Goal: Task Accomplishment & Management: Manage account settings

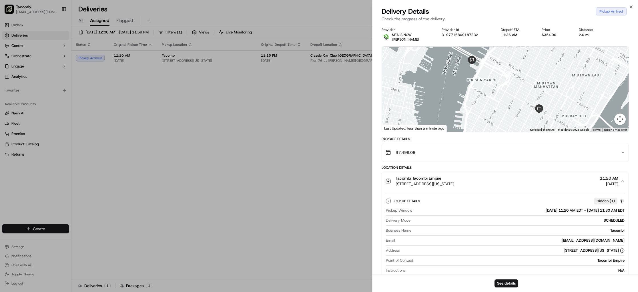
scroll to position [114, 0]
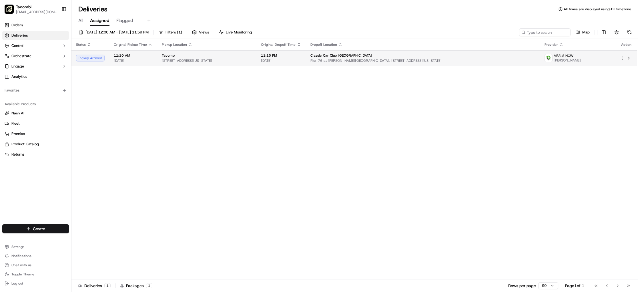
click at [82, 56] on div "Pickup Arrived" at bounding box center [90, 58] width 29 height 7
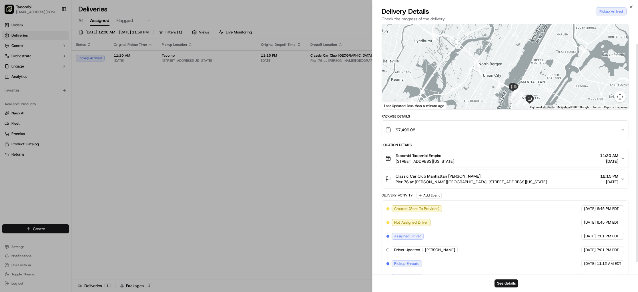
scroll to position [23, 0]
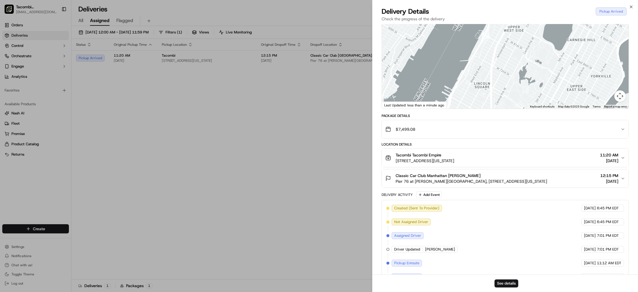
click at [630, 11] on div "Delivery Details Pickup Arrived Check the progress of the delivery" at bounding box center [505, 15] width 266 height 17
click at [630, 7] on icon "button" at bounding box center [631, 7] width 5 height 5
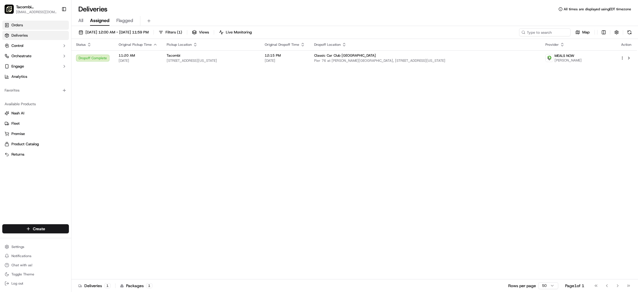
click at [28, 21] on link "Orders" at bounding box center [35, 25] width 67 height 9
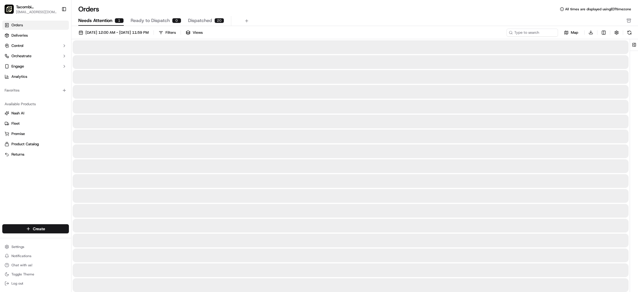
click at [106, 19] on span "Needs Attention" at bounding box center [95, 20] width 34 height 7
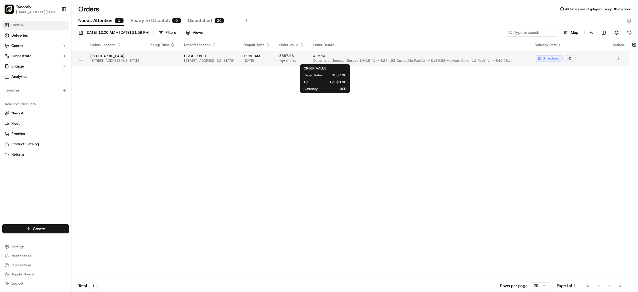
click at [294, 55] on span "$587.96" at bounding box center [286, 55] width 15 height 5
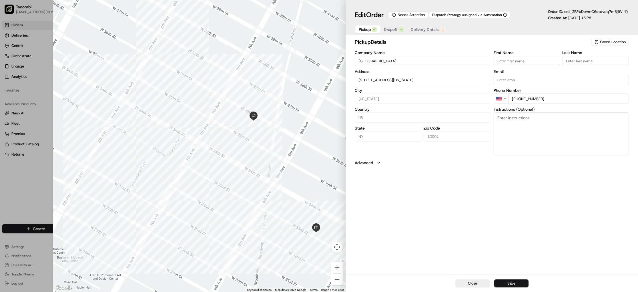
type input "+1"
click at [19, 39] on div at bounding box center [319, 146] width 638 height 292
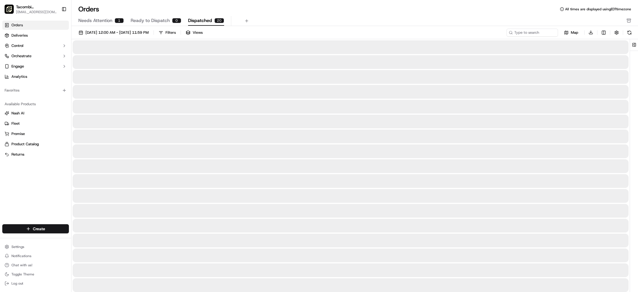
click at [213, 17] on button "Dispatched 20" at bounding box center [206, 21] width 36 height 10
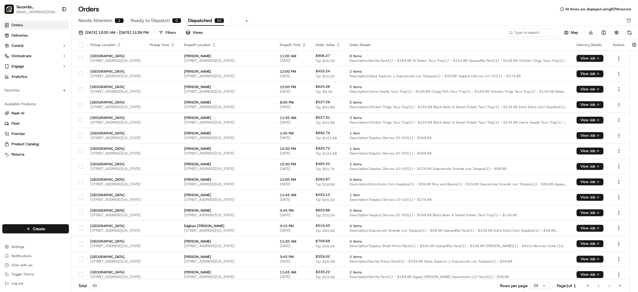
click at [30, 23] on link "Orders" at bounding box center [35, 25] width 67 height 9
click at [139, 20] on span "Ready to Dispatch" at bounding box center [150, 20] width 39 height 7
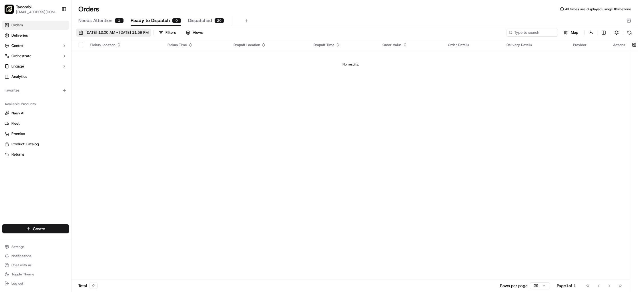
click at [151, 32] on button "[DATE] 12:00 AM - [DATE] 11:59 PM" at bounding box center [113, 33] width 75 height 8
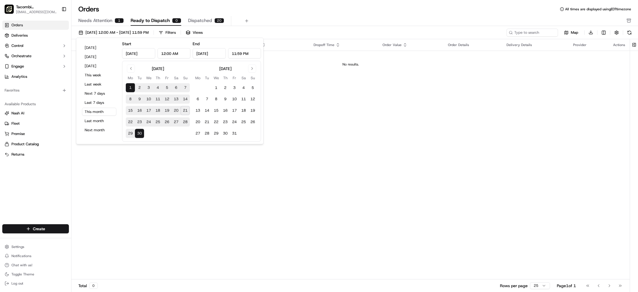
click at [139, 131] on button "30" at bounding box center [139, 133] width 9 height 9
click at [183, 113] on button "21" at bounding box center [185, 110] width 9 height 9
click at [132, 122] on button "22" at bounding box center [130, 121] width 9 height 9
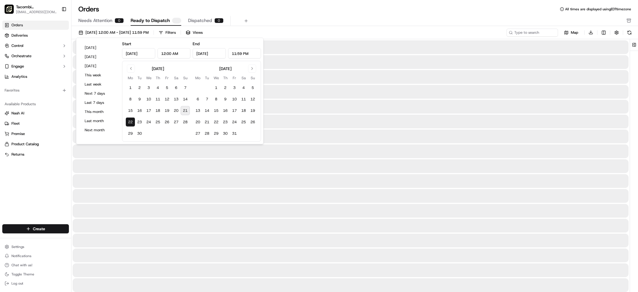
type input "[DATE]"
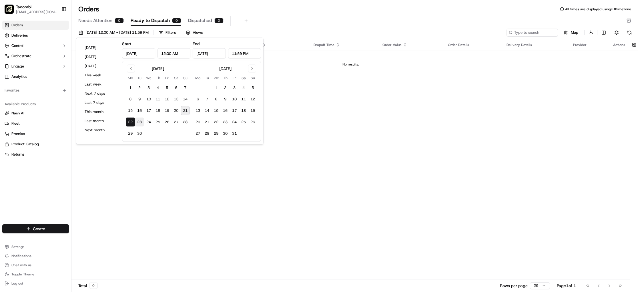
click at [139, 121] on button "23" at bounding box center [139, 121] width 9 height 9
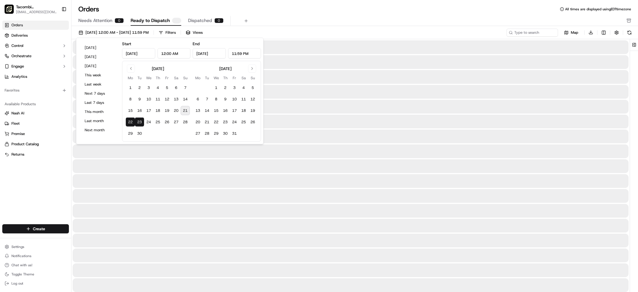
type input "[DATE]"
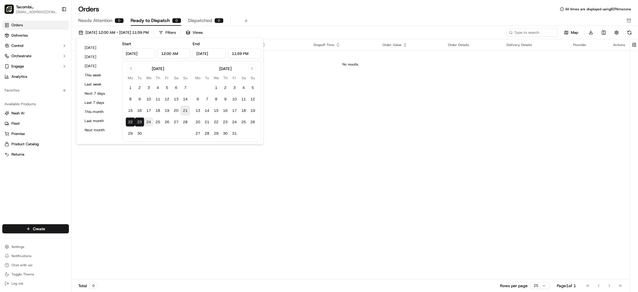
click at [147, 121] on button "24" at bounding box center [148, 121] width 9 height 9
type input "[DATE]"
click at [160, 120] on button "25" at bounding box center [157, 121] width 9 height 9
type input "[DATE]"
click at [165, 121] on button "26" at bounding box center [166, 121] width 9 height 9
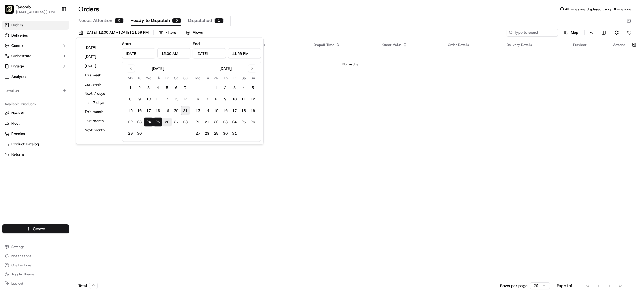
type input "[DATE]"
click at [173, 121] on button "27" at bounding box center [175, 121] width 9 height 9
type input "[DATE]"
click at [181, 122] on button "28" at bounding box center [185, 121] width 9 height 9
type input "[DATE]"
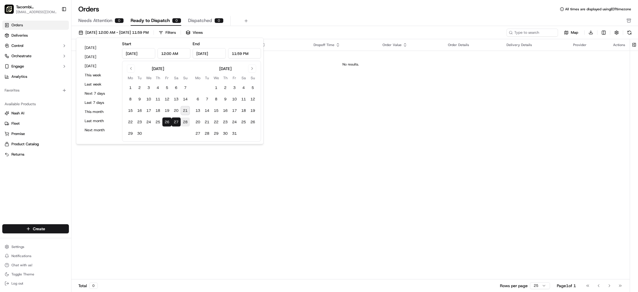
type input "[DATE]"
drag, startPoint x: 318, startPoint y: 111, endPoint x: 315, endPoint y: 103, distance: 7.8
click at [317, 111] on div "Pickup Location Pickup Time Dropoff Location Dropoff Time Order Value Order Det…" at bounding box center [350, 159] width 558 height 240
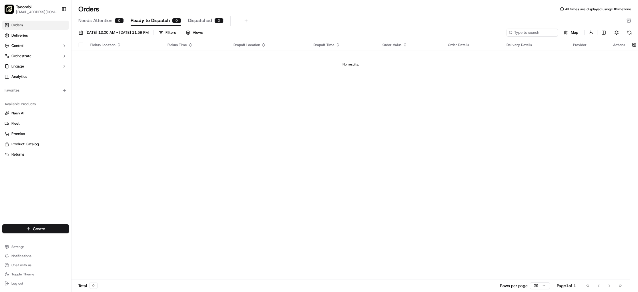
click at [95, 23] on span "Needs Attention" at bounding box center [95, 20] width 34 height 7
click at [139, 34] on span "[DATE] 12:00 AM - [DATE] 11:59 PM" at bounding box center [116, 32] width 63 height 5
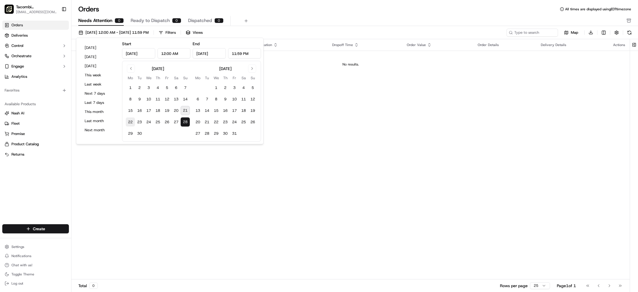
click at [129, 121] on button "22" at bounding box center [130, 121] width 9 height 9
click at [142, 122] on button "23" at bounding box center [139, 121] width 9 height 9
type input "[DATE]"
click at [148, 122] on button "24" at bounding box center [148, 121] width 9 height 9
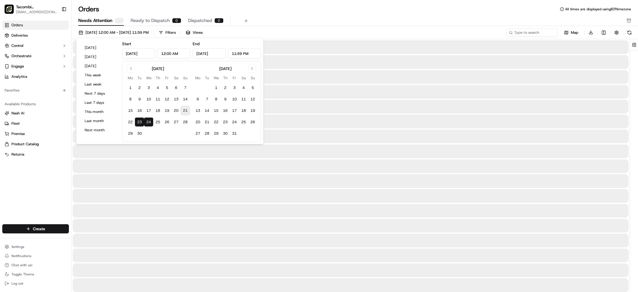
type input "[DATE]"
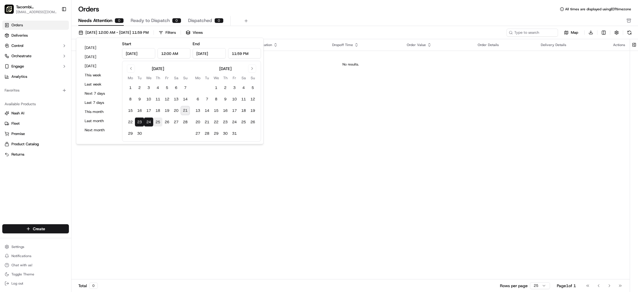
click at [157, 123] on button "25" at bounding box center [157, 121] width 9 height 9
type input "[DATE]"
click at [164, 123] on button "26" at bounding box center [166, 121] width 9 height 9
type input "[DATE]"
click at [173, 123] on button "27" at bounding box center [175, 121] width 9 height 9
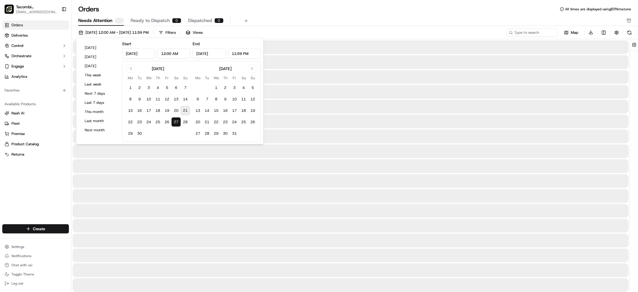
type input "[DATE]"
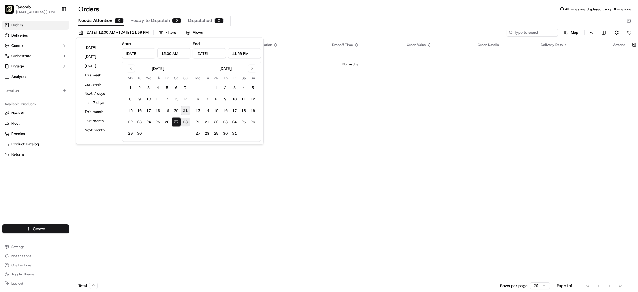
click at [187, 123] on button "28" at bounding box center [185, 121] width 9 height 9
type input "[DATE]"
drag, startPoint x: 185, startPoint y: 110, endPoint x: 183, endPoint y: 112, distance: 3.3
click at [185, 110] on button "21" at bounding box center [185, 110] width 9 height 9
type input "[DATE]"
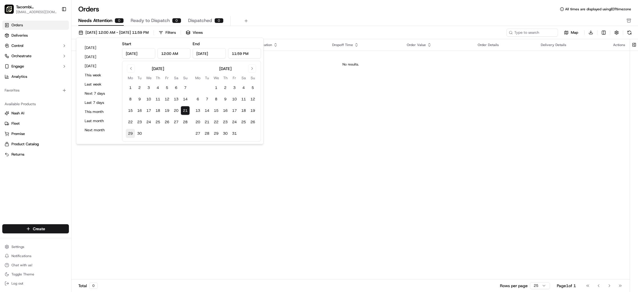
click at [132, 134] on button "29" at bounding box center [130, 133] width 9 height 9
type input "[DATE]"
click at [136, 134] on button "30" at bounding box center [139, 133] width 9 height 9
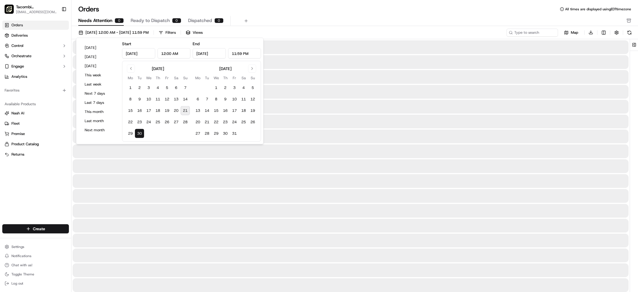
type input "[DATE]"
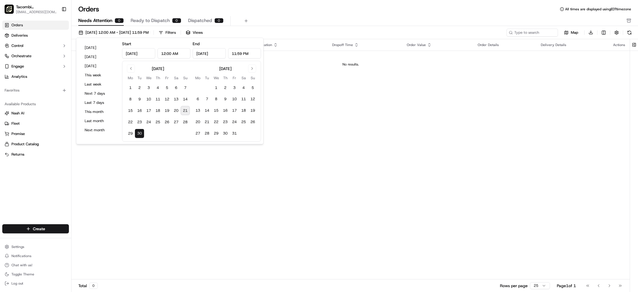
click at [277, 91] on div "Pickup Location Pickup Time Dropoff Location Dropoff Time Order Value Order Det…" at bounding box center [350, 159] width 558 height 240
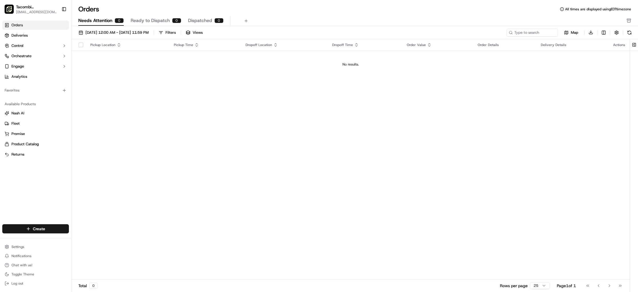
drag, startPoint x: 24, startPoint y: 28, endPoint x: 31, endPoint y: 19, distance: 11.3
click at [24, 28] on link "Orders" at bounding box center [35, 25] width 67 height 9
